Goal: Navigation & Orientation: Find specific page/section

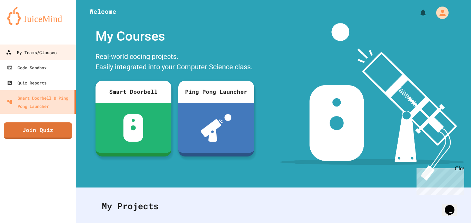
click at [35, 57] on link "My Teams/Classes" at bounding box center [38, 52] width 78 height 16
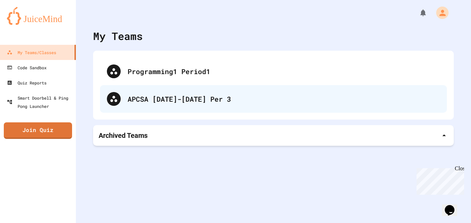
click at [156, 104] on div "APCSA [DATE]-[DATE] Per 3" at bounding box center [283, 99] width 312 height 10
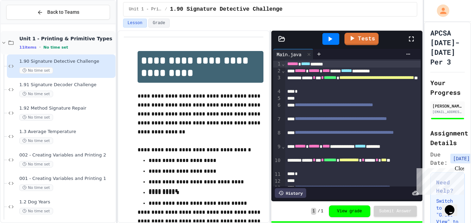
click at [86, 33] on div "Unit 1 - Printing & Primitive Types 11 items • No time set" at bounding box center [58, 42] width 115 height 23
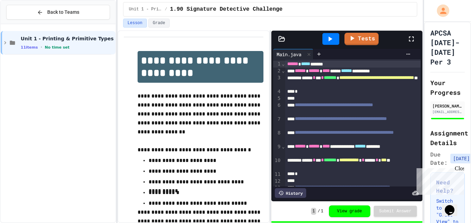
click at [86, 33] on div "Unit 1 - Printing & Primitive Types 11 items • No time set" at bounding box center [58, 42] width 115 height 23
